Goal: Information Seeking & Learning: Learn about a topic

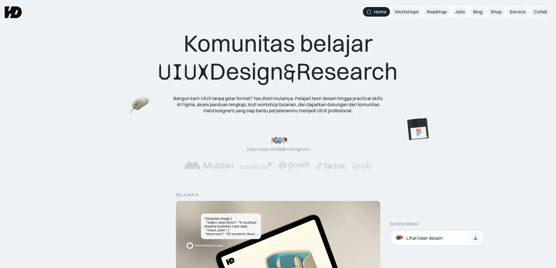
click at [453, 238] on div "Lihat loker desain" at bounding box center [437, 238] width 95 height 16
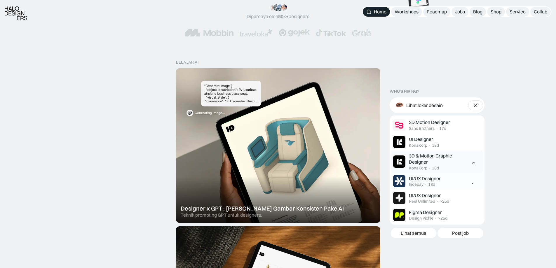
scroll to position [146, 0]
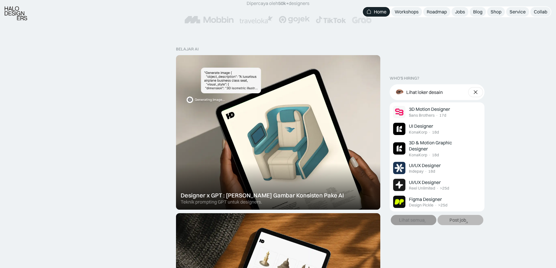
click at [419, 222] on div "Lihat semua" at bounding box center [412, 220] width 26 height 6
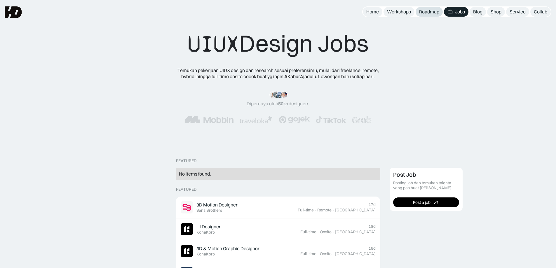
click at [419, 10] on div "Roadmap" at bounding box center [429, 12] width 20 height 6
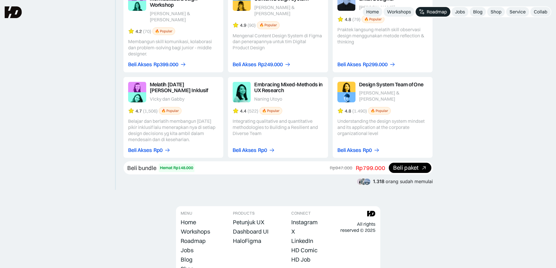
scroll to position [982, 0]
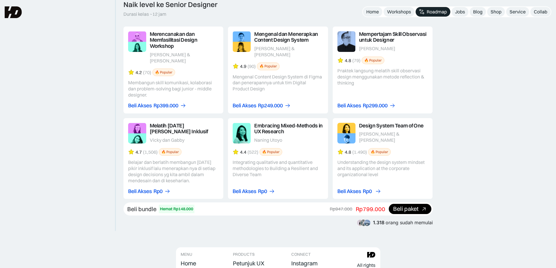
click at [363, 189] on div "Rp0" at bounding box center [367, 192] width 9 height 6
click at [402, 158] on link at bounding box center [383, 158] width 100 height 81
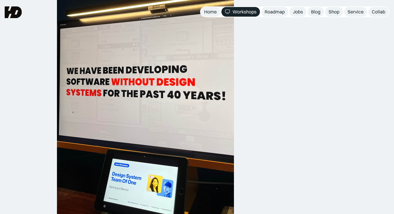
scroll to position [350, 0]
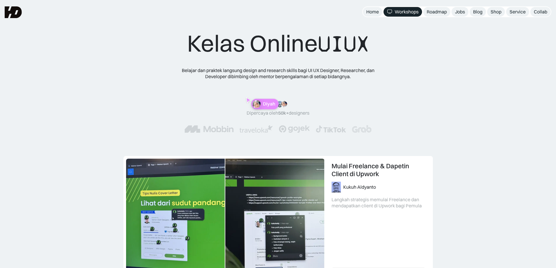
click at [490, 133] on div "Kelas Online UIUX Belajar dan praktek langsung design and research skills bagi …" at bounding box center [277, 86] width 509 height 115
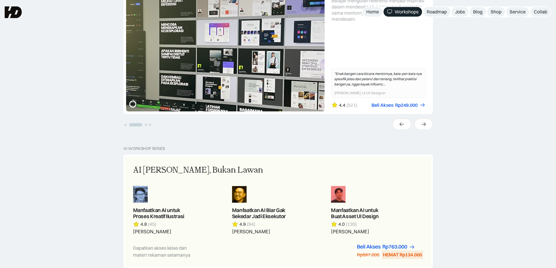
scroll to position [146, 0]
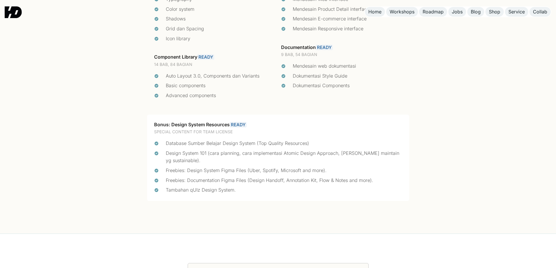
scroll to position [1218, 0]
